Goal: Task Accomplishment & Management: Complete application form

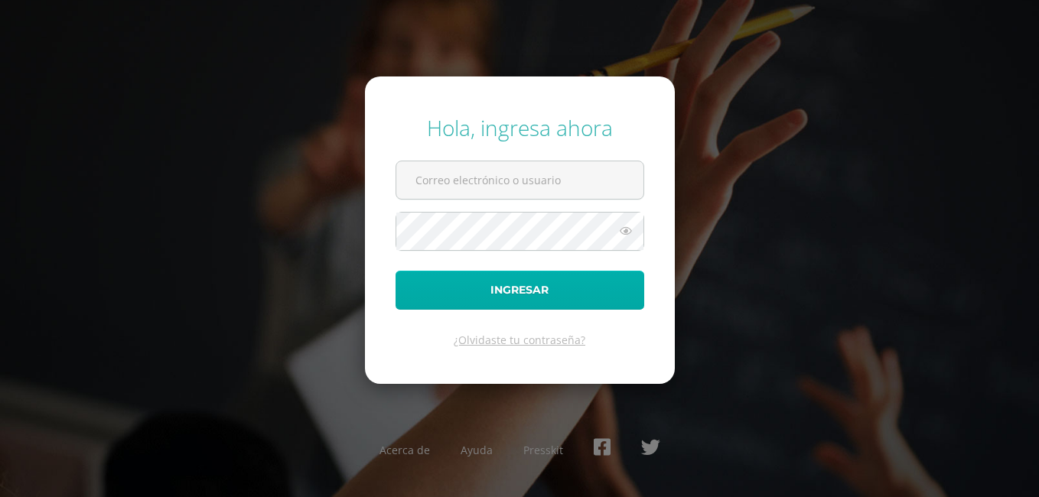
type input "673@laestrella.edu.gt"
click at [545, 283] on button "Ingresar" at bounding box center [519, 290] width 249 height 39
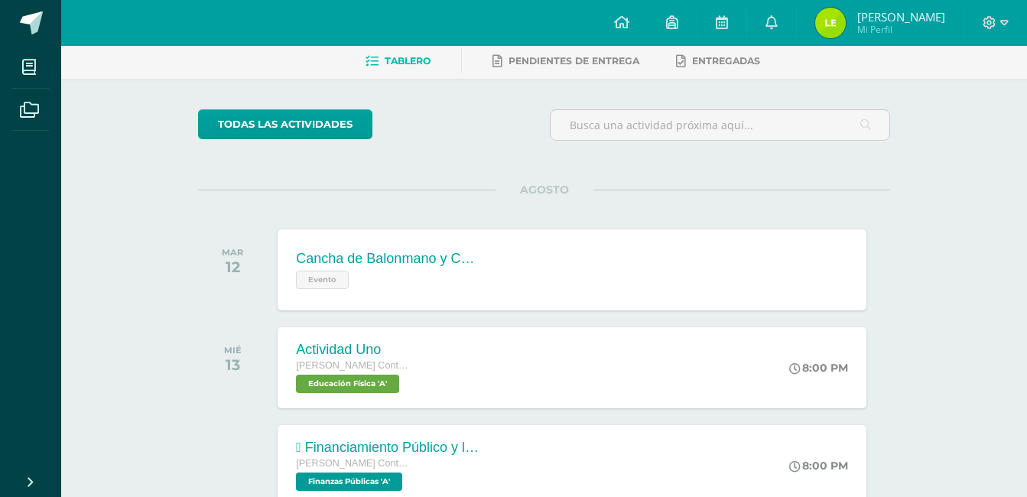
scroll to position [275, 0]
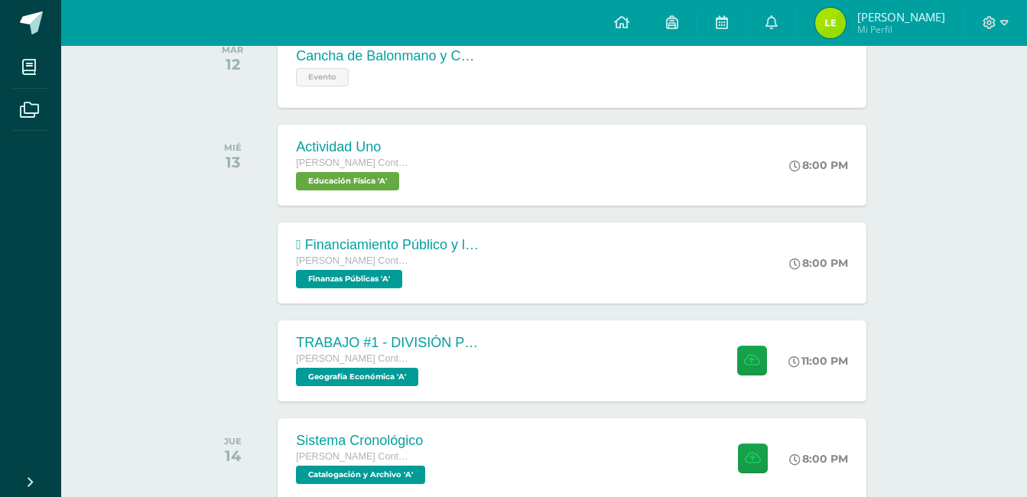
click at [243, 269] on div at bounding box center [236, 263] width 77 height 81
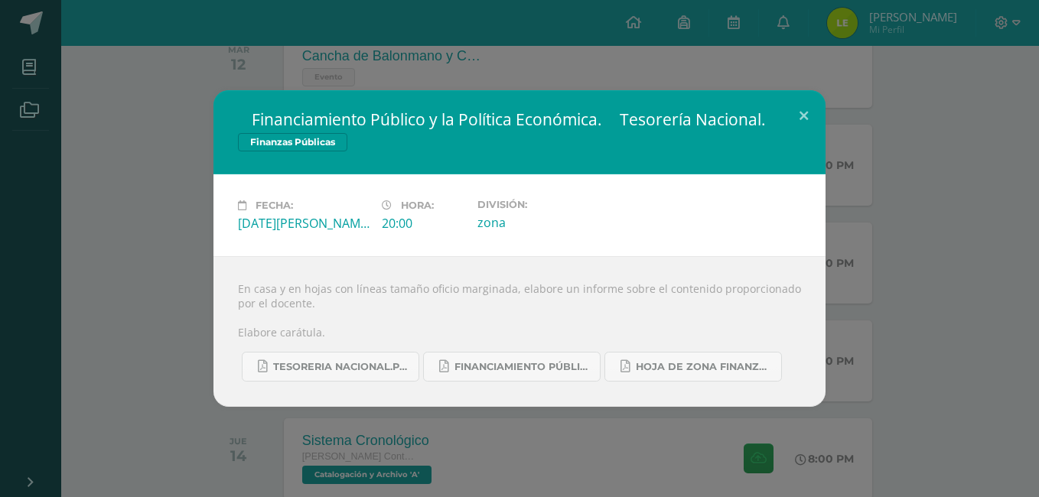
click at [143, 236] on div " Financiamiento Público y la Política Económica.  Tesorería Nacional. Finanza…" at bounding box center [519, 248] width 1026 height 317
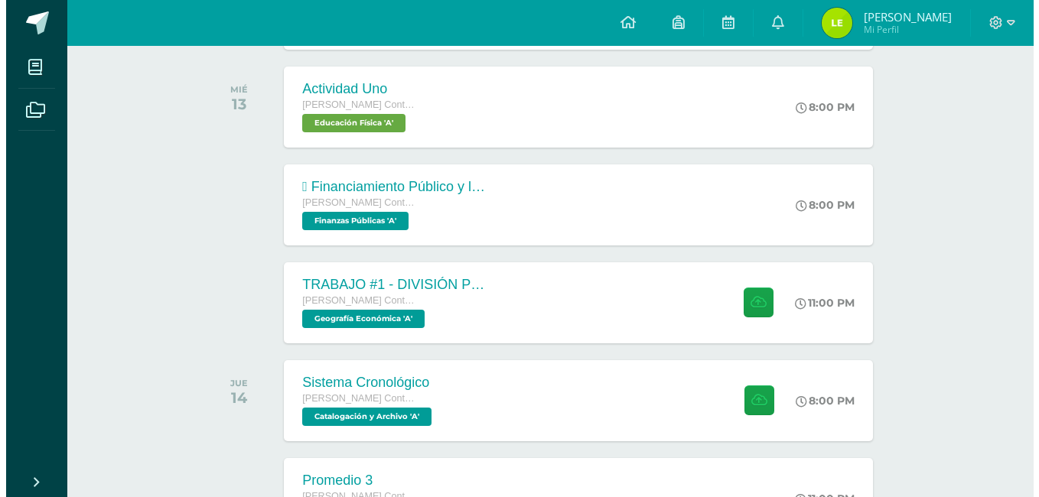
scroll to position [336, 0]
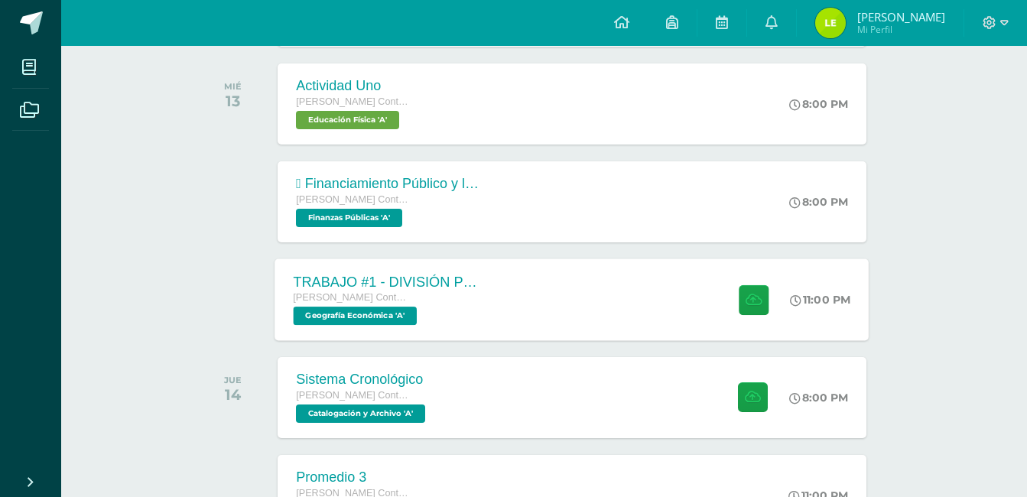
click at [431, 318] on div "Quinto Perito Contador con Orientación en Computación Geografía Económica 'A'" at bounding box center [386, 307] width 185 height 35
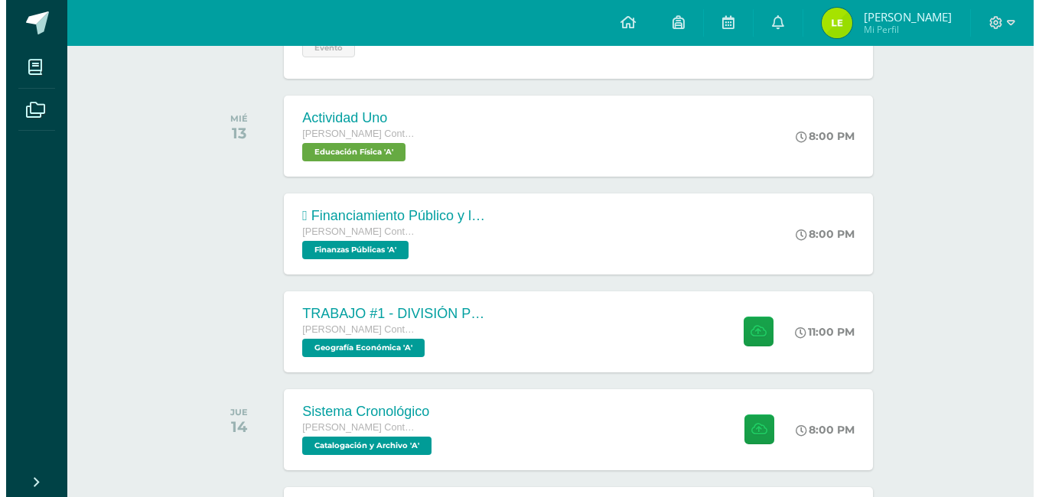
scroll to position [306, 0]
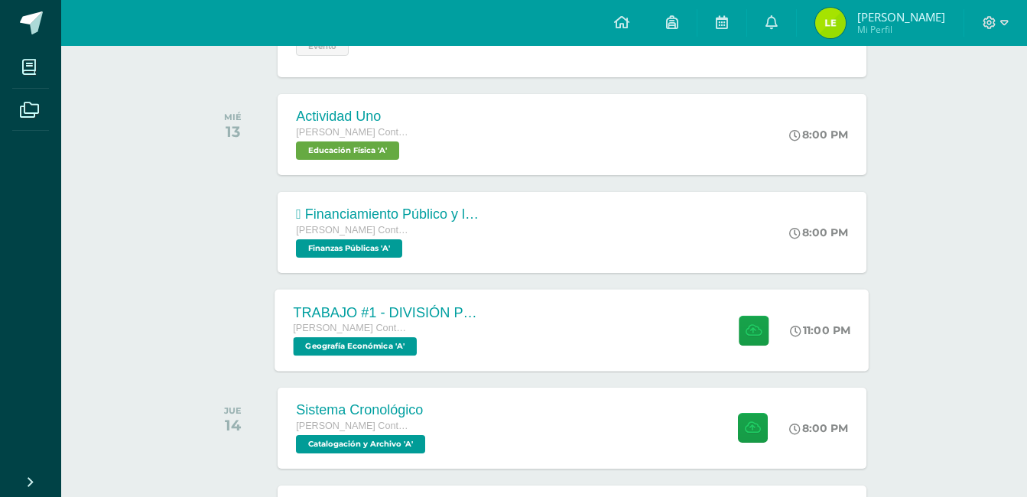
click at [619, 322] on div "TRABAJO #1 - DIVISIÓN POLÍTICA DEL MUNDO Quinto Perito Contador con Orientación…" at bounding box center [572, 330] width 594 height 82
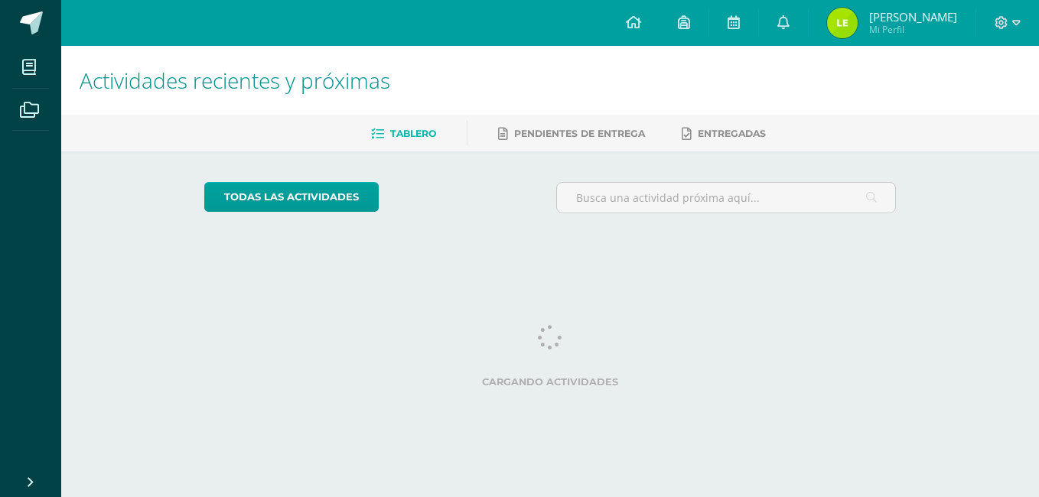
click at [600, 71] on h1 "Actividades recientes y próximas" at bounding box center [550, 81] width 941 height 70
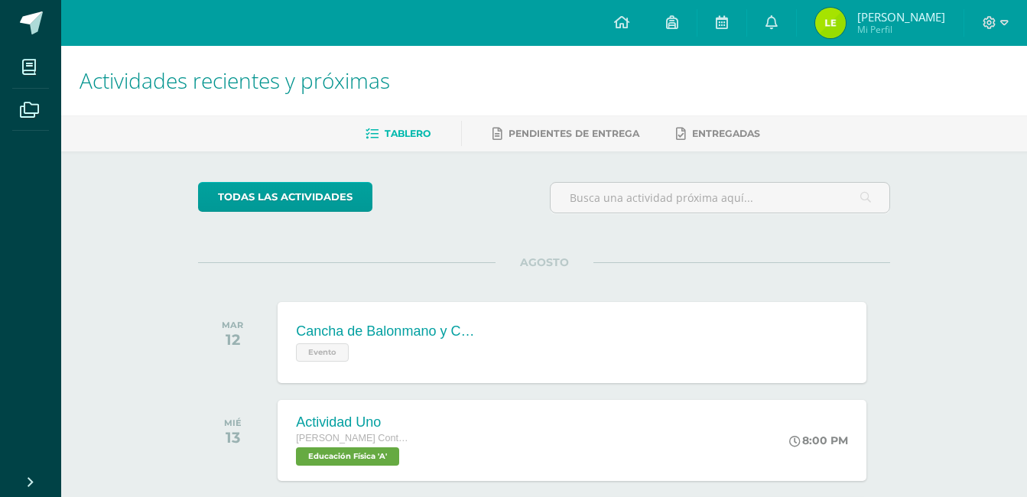
click at [453, 219] on div "todas las Actividades" at bounding box center [339, 204] width 294 height 44
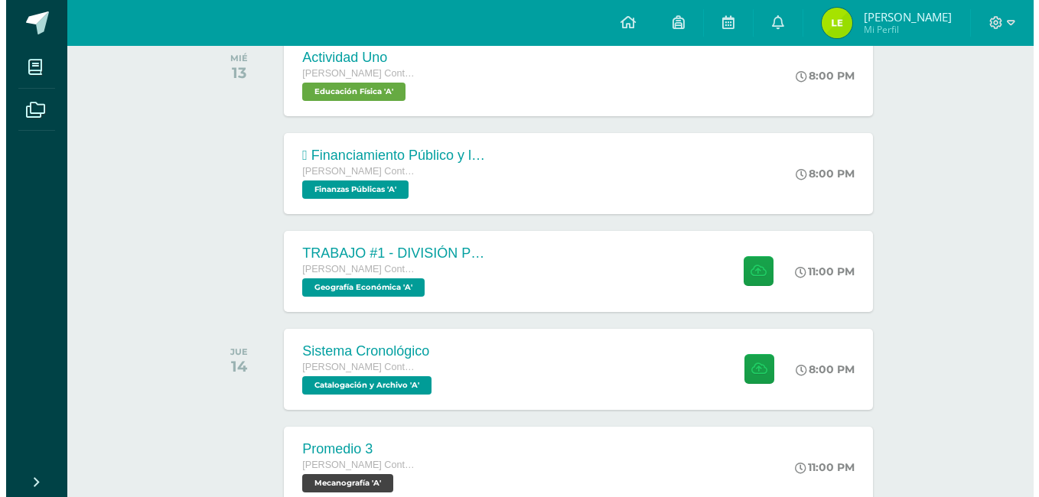
scroll to position [367, 0]
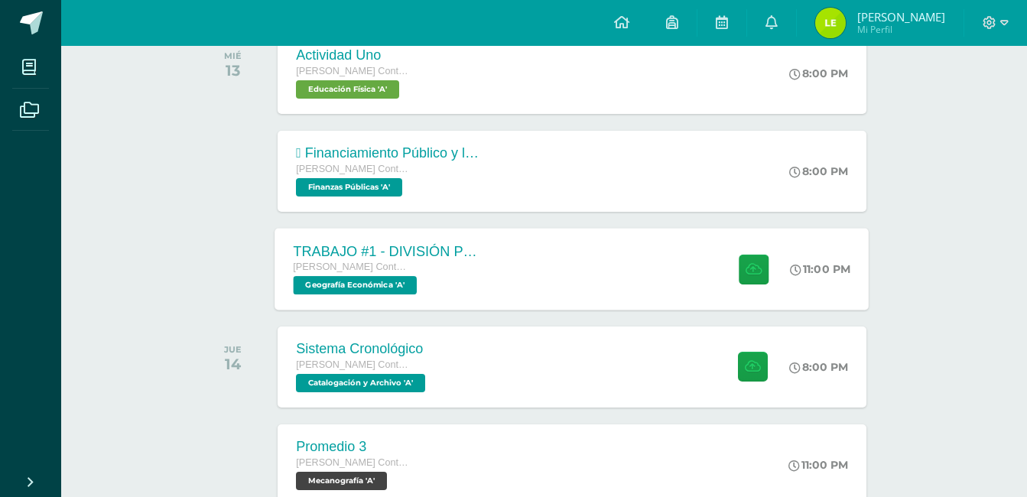
click at [513, 251] on div "TRABAJO #1 - DIVISIÓN POLÍTICA DEL MUNDO [PERSON_NAME] con Orientación en Compu…" at bounding box center [572, 269] width 594 height 82
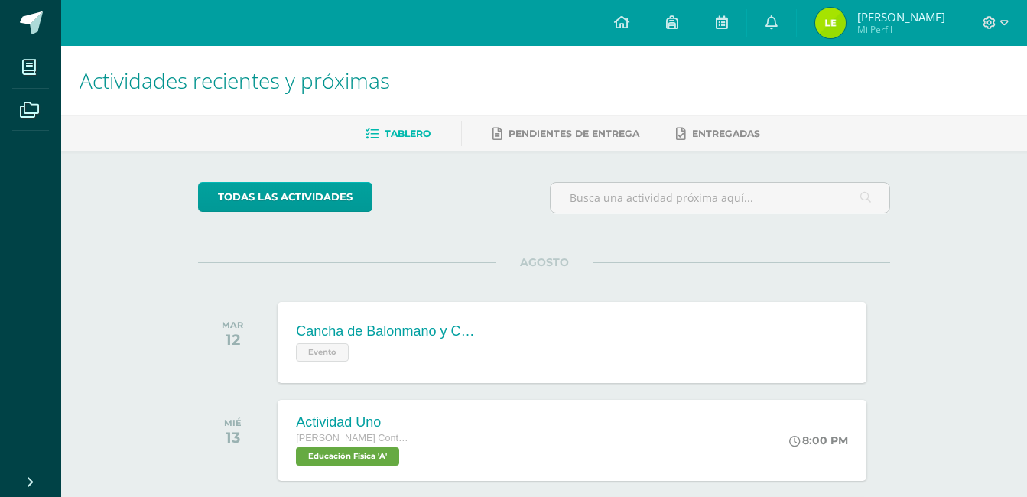
click at [450, 193] on div "todas las Actividades" at bounding box center [339, 204] width 294 height 44
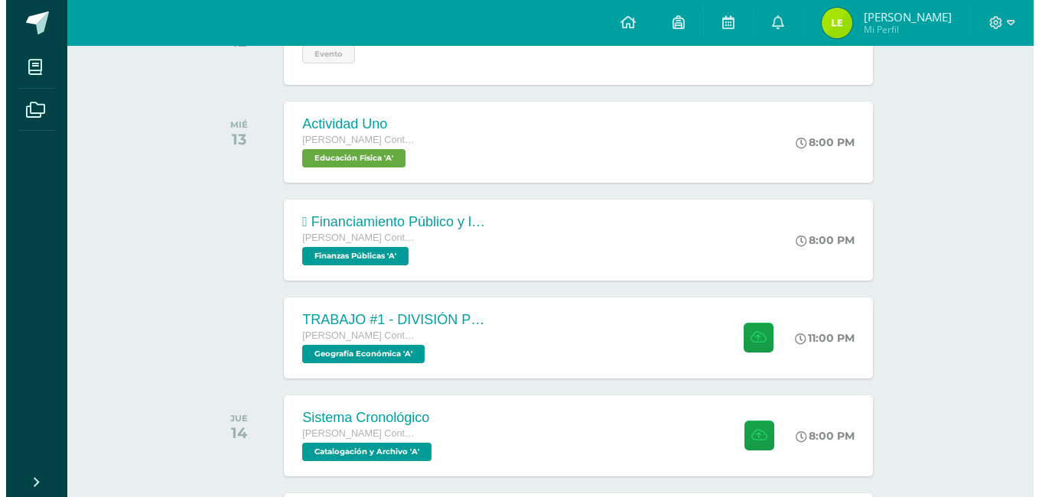
scroll to position [306, 0]
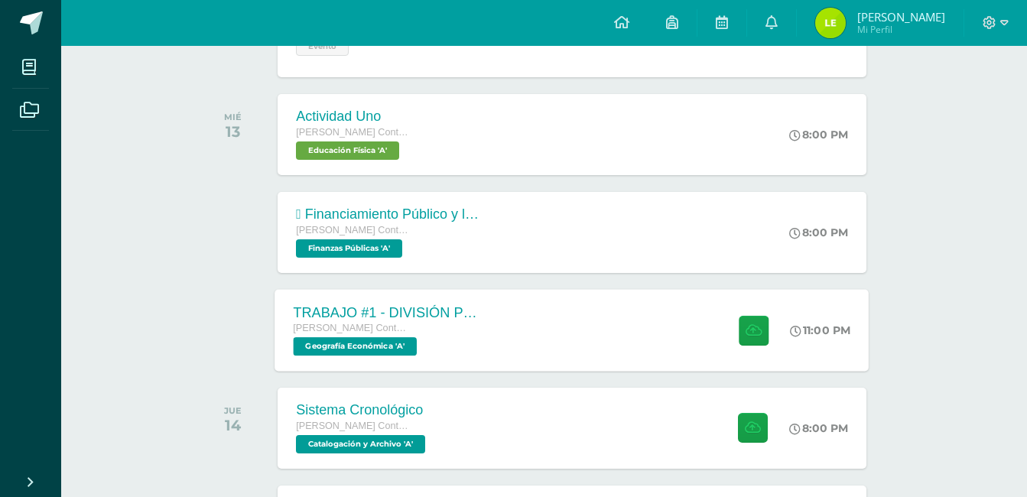
click at [508, 314] on div "TRABAJO #1 - DIVISIÓN POLÍTICA DEL MUNDO [PERSON_NAME] con Orientación en Compu…" at bounding box center [572, 330] width 594 height 82
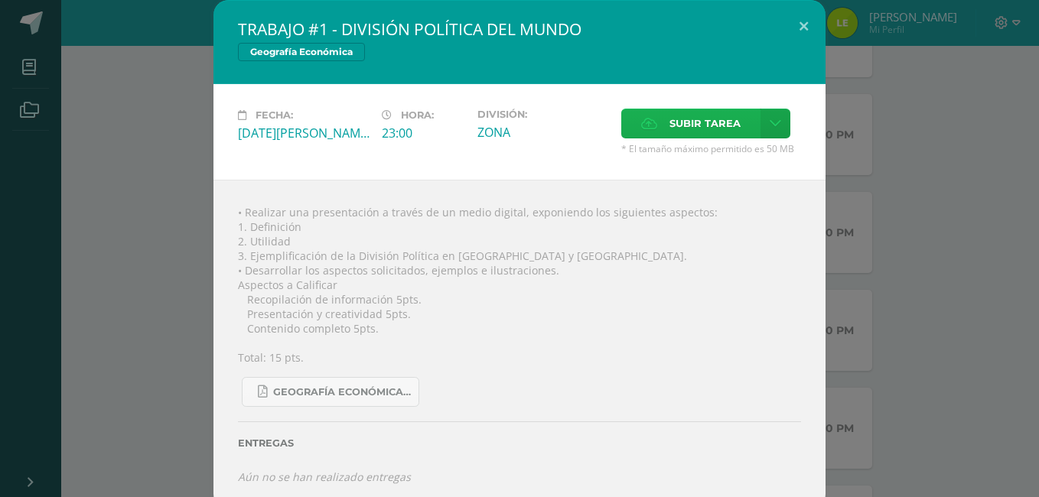
click at [693, 116] on span "Subir tarea" at bounding box center [704, 123] width 71 height 28
click at [0, 0] on input "Subir tarea" at bounding box center [0, 0] width 0 height 0
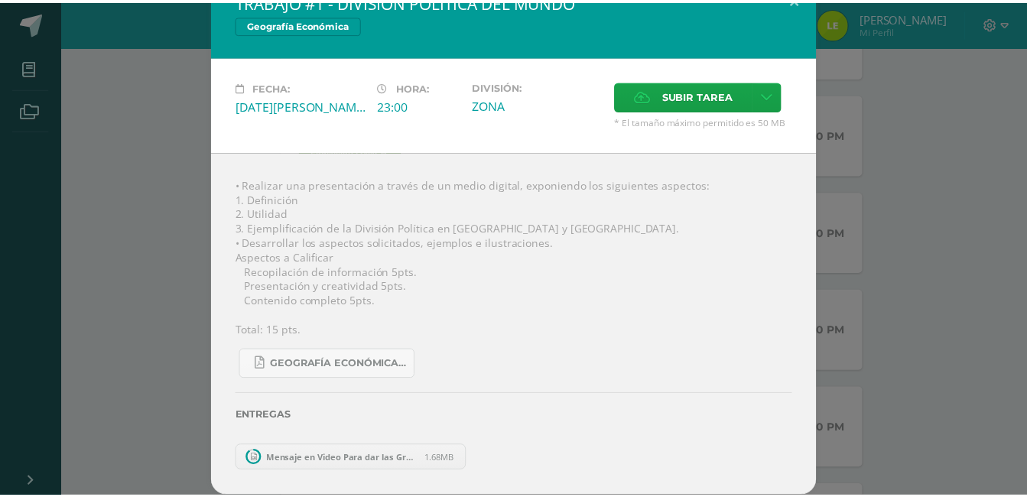
scroll to position [1, 0]
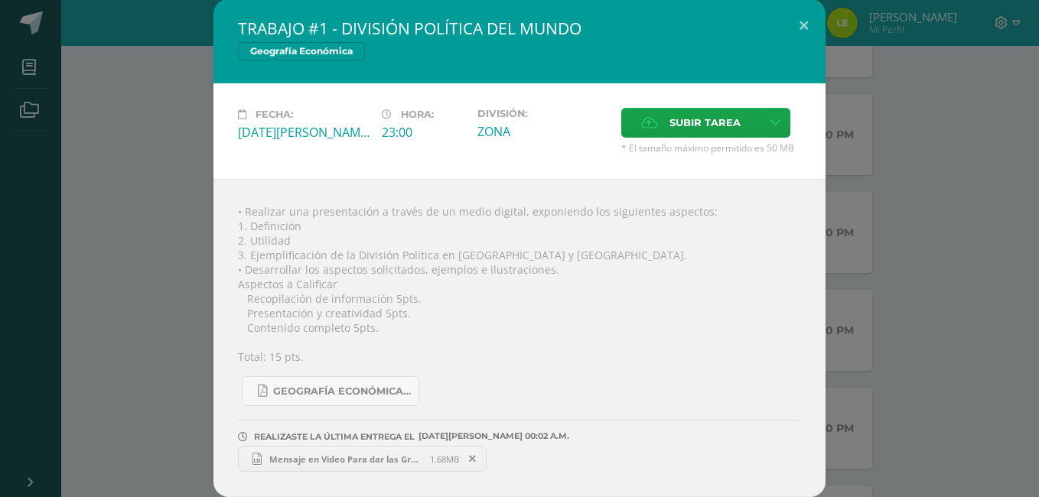
click at [352, 454] on span "Mensaje en Video Para dar las Gracias Floreado [PERSON_NAME] y Azul Pastel.mp4" at bounding box center [346, 458] width 168 height 11
click at [148, 104] on div "TRABAJO #1 - DIVISIÓN POLÍTICA DEL MUNDO Geografía Económica Fecha: [DATE][PERS…" at bounding box center [519, 248] width 1026 height 498
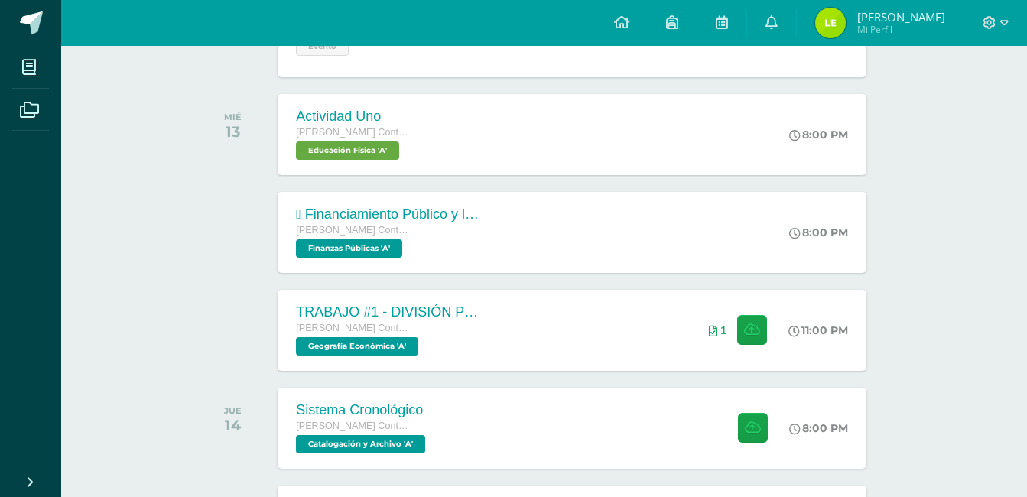
click at [247, 199] on div at bounding box center [236, 232] width 77 height 81
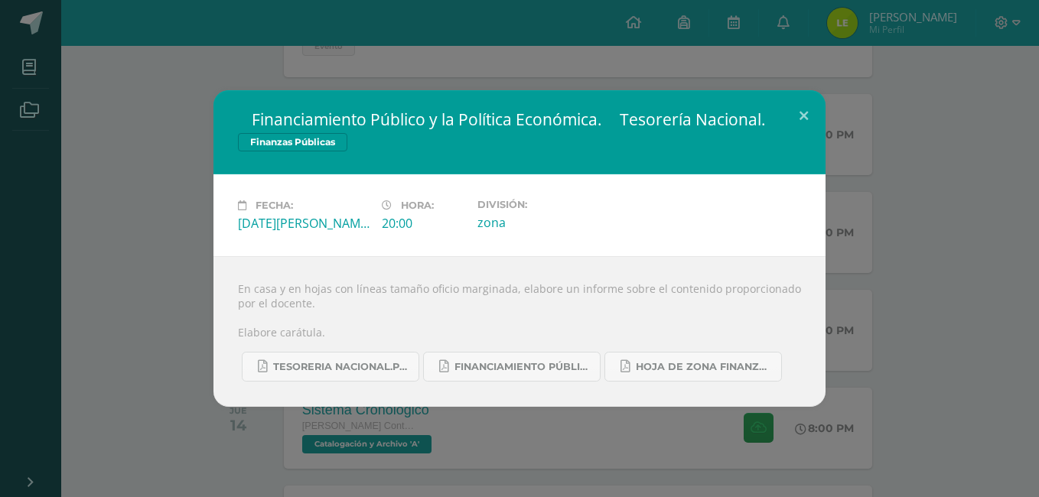
click at [94, 192] on div " Financiamiento Público y la Política Económica.  Tesorería Nacional. Finanza…" at bounding box center [519, 248] width 1026 height 317
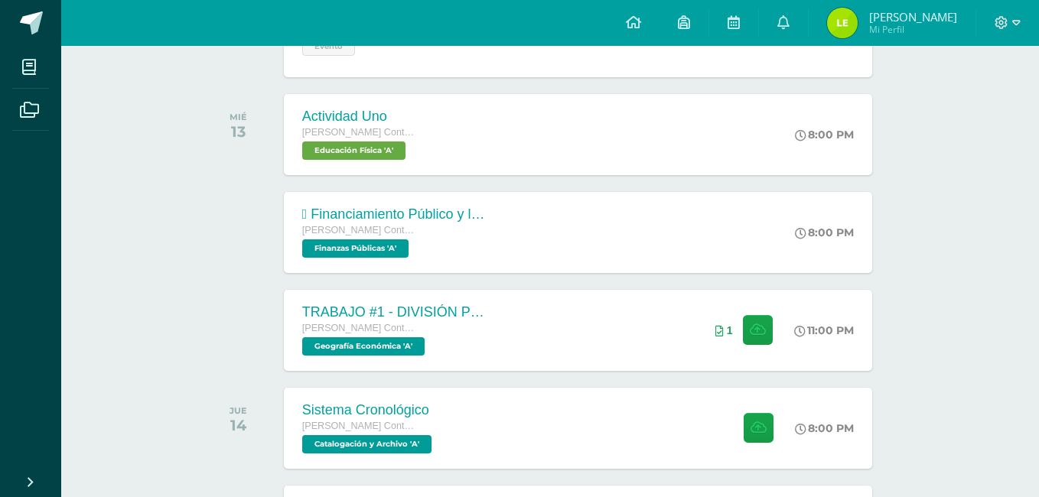
click at [143, 177] on div "Actividades recientes y próximas Tablero Pendientes de entrega Entregadas todas…" at bounding box center [549, 495] width 977 height 1510
